Goal: Task Accomplishment & Management: Manage account settings

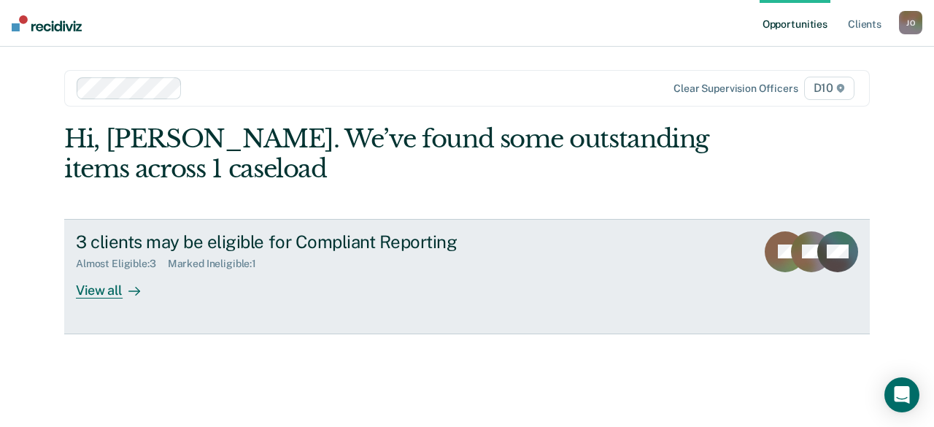
click at [117, 289] on div "View all" at bounding box center [117, 284] width 82 height 28
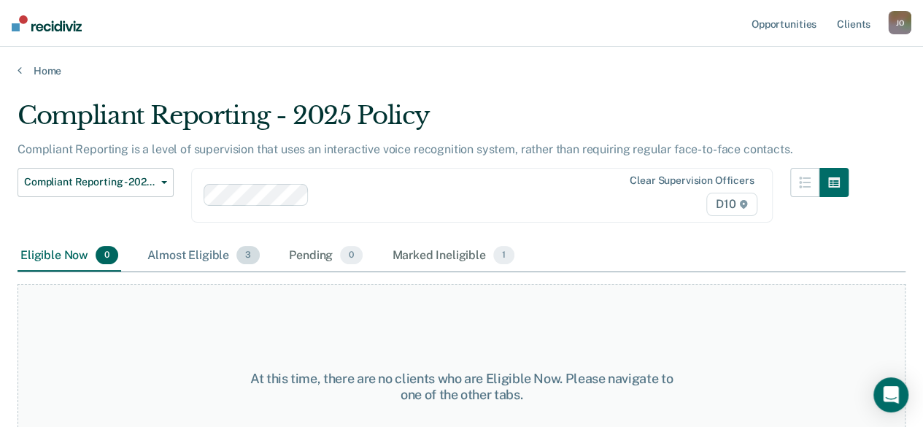
click at [206, 255] on div "Almost Eligible 3" at bounding box center [203, 256] width 118 height 32
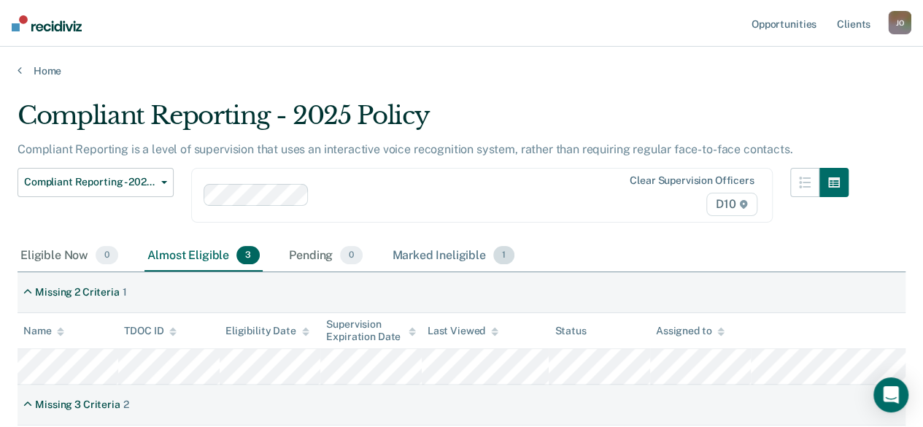
click at [457, 254] on div "Marked Ineligible 1" at bounding box center [453, 256] width 128 height 32
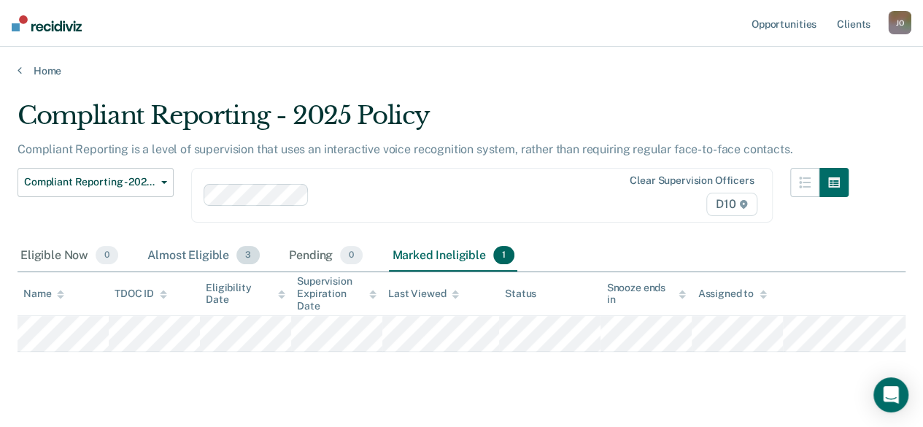
click at [201, 258] on div "Almost Eligible 3" at bounding box center [203, 256] width 118 height 32
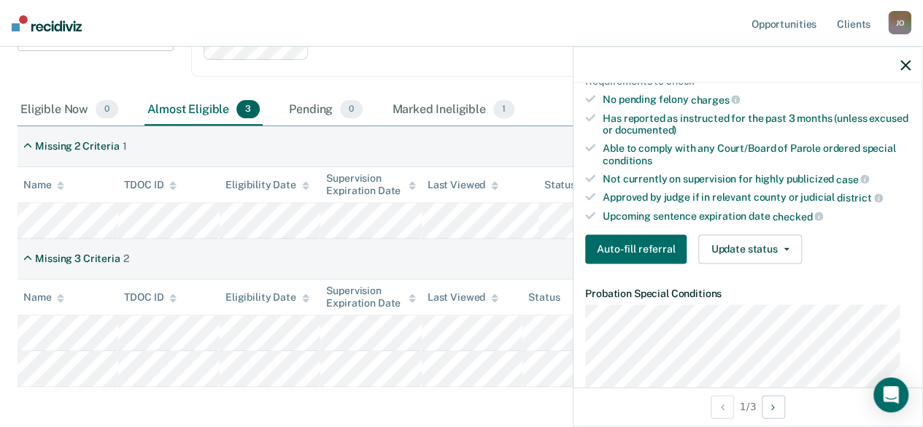
scroll to position [365, 0]
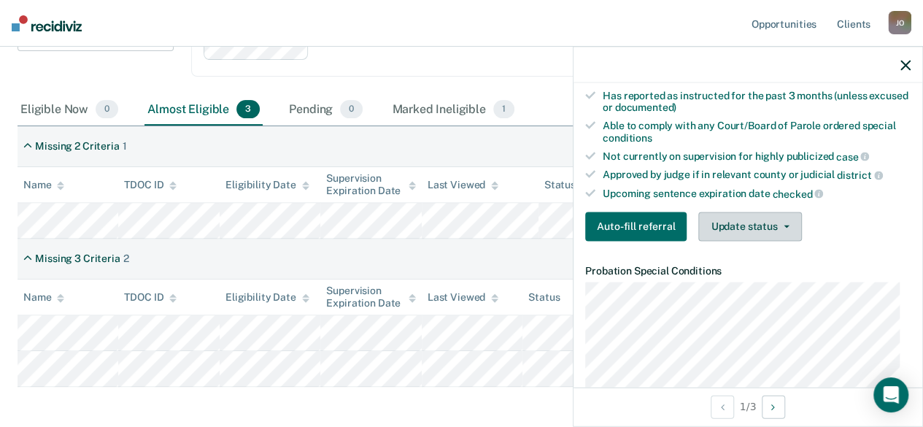
click at [758, 214] on button "Update status" at bounding box center [749, 226] width 103 height 29
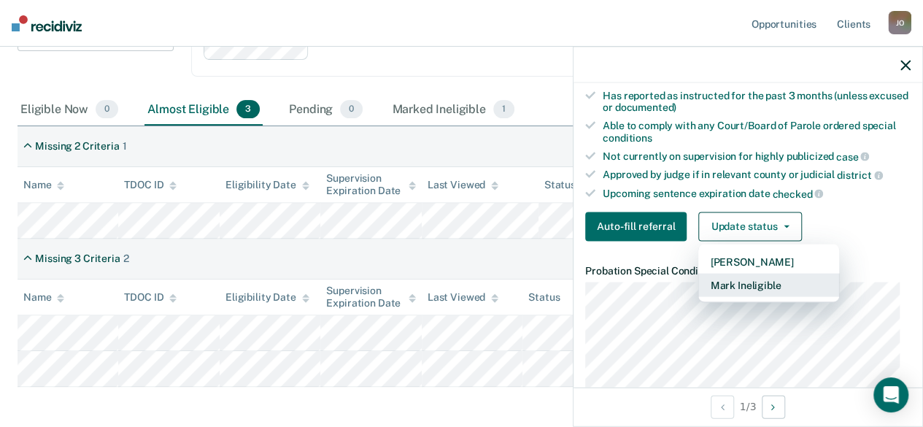
click at [747, 276] on button "Mark Ineligible" at bounding box center [768, 284] width 141 height 23
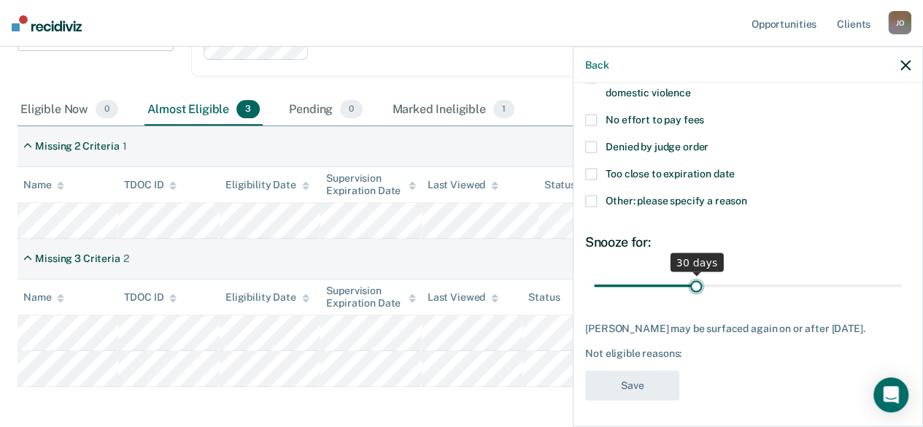
click at [688, 282] on input "range" at bounding box center [748, 286] width 308 height 26
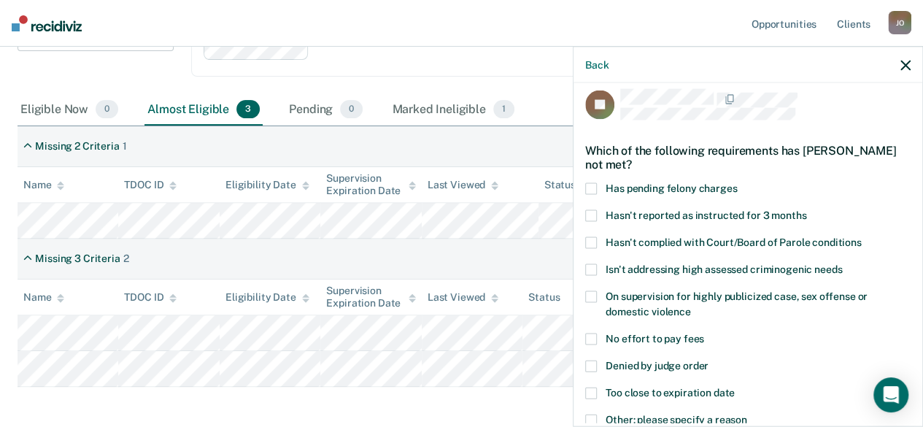
scroll to position [85, 0]
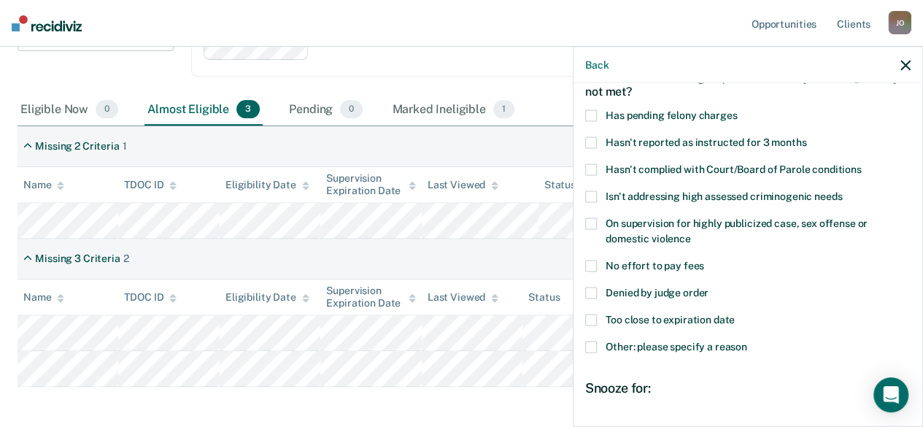
click at [590, 260] on span at bounding box center [591, 266] width 12 height 12
click at [704, 260] on input "No effort to pay fees" at bounding box center [704, 260] width 0 height 0
click at [589, 164] on span at bounding box center [591, 170] width 12 height 12
click at [862, 164] on input "Hasn't complied with Court/Board of Parole conditions" at bounding box center [862, 164] width 0 height 0
click at [593, 342] on span at bounding box center [591, 347] width 12 height 12
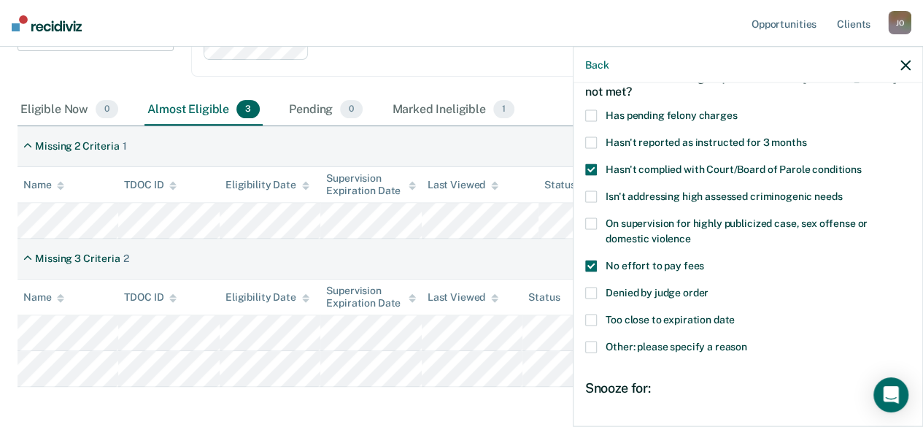
click at [747, 341] on input "Other: please specify a reason" at bounding box center [747, 341] width 0 height 0
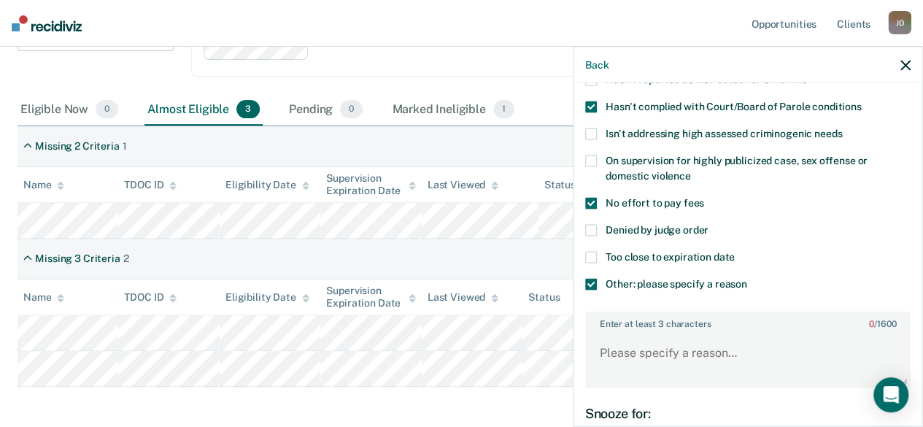
scroll to position [303, 0]
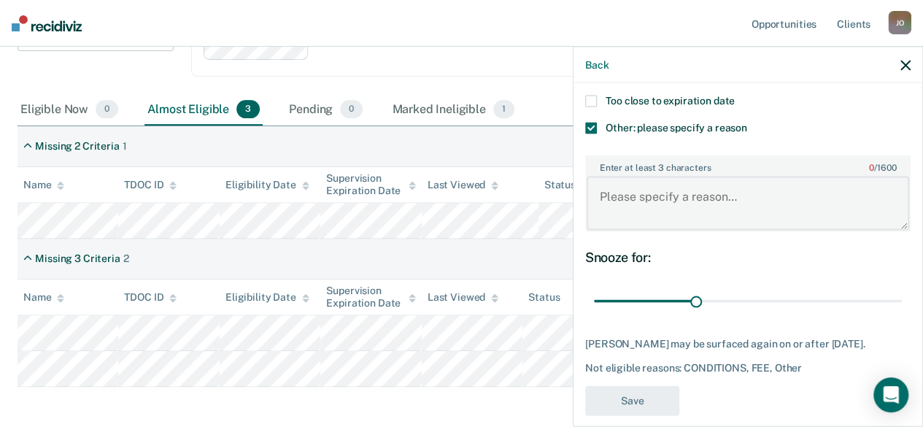
click at [682, 205] on textarea "Enter at least 3 characters 0 / 1600" at bounding box center [747, 203] width 322 height 54
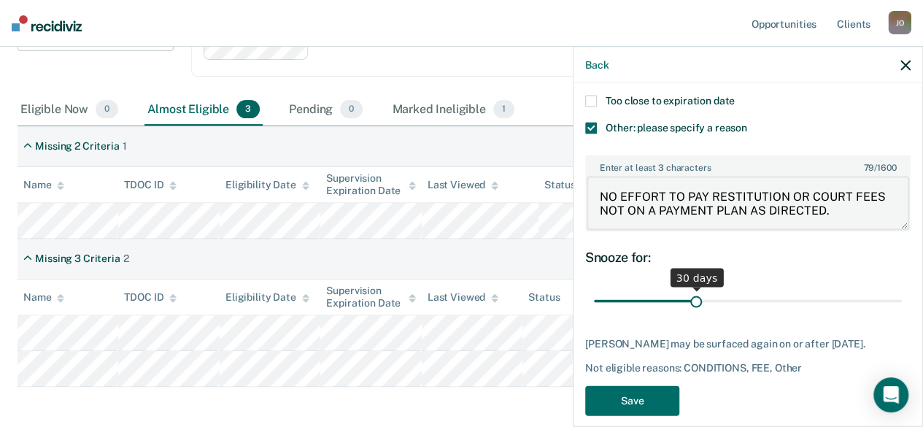
type textarea "NO EFFORT TO PAY RESTITUTION OR COURT FEES NOT ON A PAYMENT PLAN AS DIRECTED."
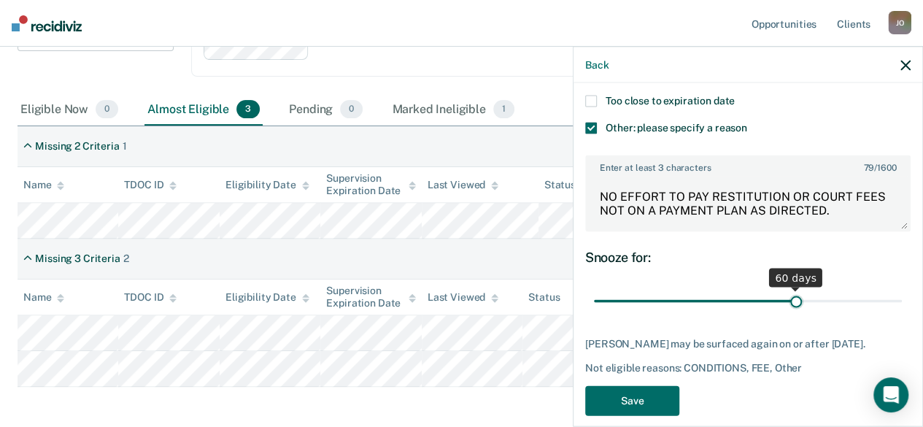
drag, startPoint x: 692, startPoint y: 296, endPoint x: 787, endPoint y: 296, distance: 95.6
type input "60"
click at [787, 296] on input "range" at bounding box center [748, 301] width 308 height 26
click at [640, 404] on button "Save" at bounding box center [632, 401] width 94 height 30
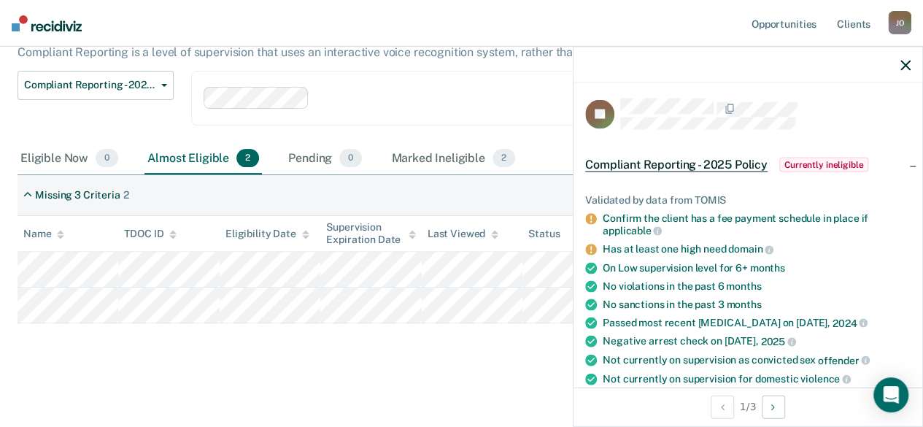
scroll to position [0, 0]
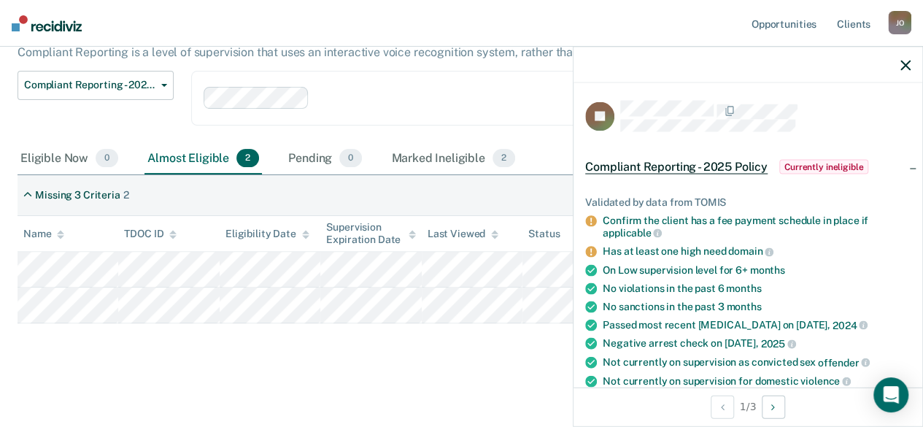
click at [909, 62] on icon "button" at bounding box center [905, 65] width 10 height 10
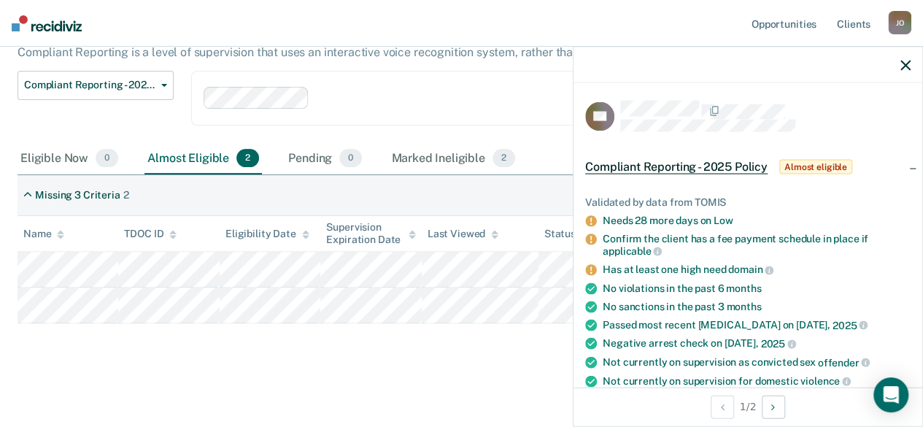
click at [910, 64] on icon "button" at bounding box center [905, 65] width 10 height 10
